Goal: Information Seeking & Learning: Learn about a topic

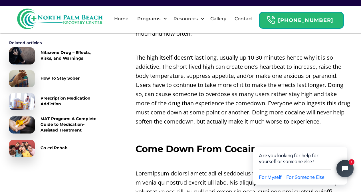
scroll to position [449, 0]
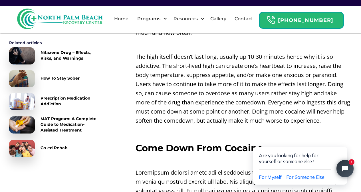
click at [279, 55] on p "The high itself doesn’t last long, usually up 10-30 minutes hence why it is so …" at bounding box center [244, 88] width 216 height 73
click at [231, 60] on p "The high itself doesn’t last long, usually up 10-30 minutes hence why it is so …" at bounding box center [244, 88] width 216 height 73
click at [197, 67] on p "The high itself doesn’t last long, usually up 10-30 minutes hence why it is so …" at bounding box center [244, 88] width 216 height 73
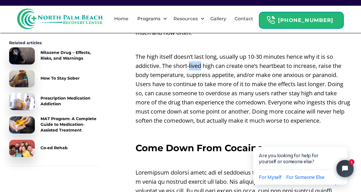
click at [197, 67] on p "The high itself doesn’t last long, usually up 10-30 minutes hence why it is so …" at bounding box center [244, 88] width 216 height 73
click at [167, 86] on p "The high itself doesn’t last long, usually up 10-30 minutes hence why it is so …" at bounding box center [244, 88] width 216 height 73
click at [156, 82] on p "The high itself doesn’t last long, usually up 10-30 minutes hence why it is so …" at bounding box center [244, 88] width 216 height 73
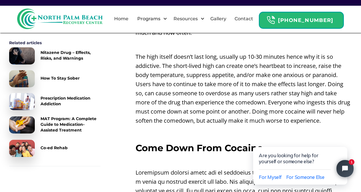
click at [148, 92] on p "The high itself doesn’t last long, usually up 10-30 minutes hence why it is so …" at bounding box center [244, 88] width 216 height 73
click at [146, 95] on p "The high itself doesn’t last long, usually up 10-30 minutes hence why it is so …" at bounding box center [244, 88] width 216 height 73
click at [142, 102] on p "The high itself doesn’t last long, usually up 10-30 minutes hence why it is so …" at bounding box center [244, 88] width 216 height 73
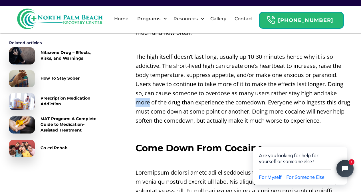
click at [142, 102] on p "The high itself doesn’t last long, usually up 10-30 minutes hence why it is so …" at bounding box center [244, 88] width 216 height 73
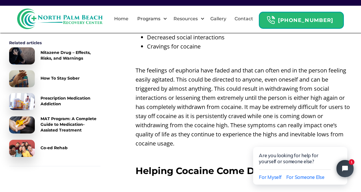
scroll to position [1159, 0]
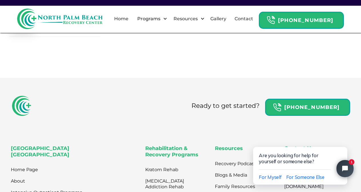
scroll to position [1766, 0]
